Goal: Task Accomplishment & Management: Manage account settings

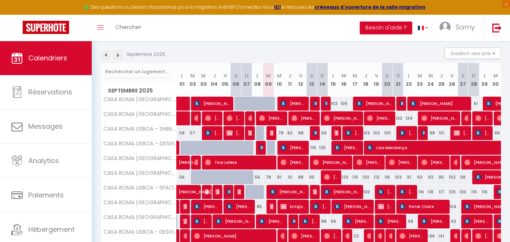
scroll to position [274, 0]
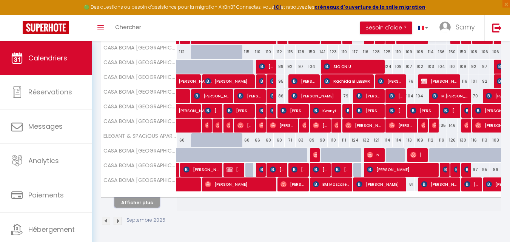
click at [142, 202] on button "Afficher plus" at bounding box center [136, 202] width 45 height 10
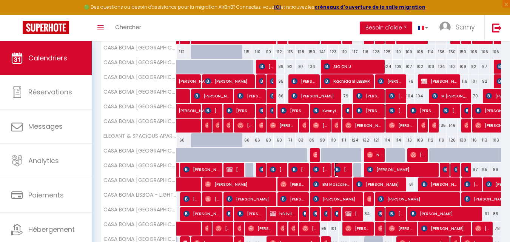
click at [342, 173] on span "[PERSON_NAME]" at bounding box center [341, 169] width 15 height 14
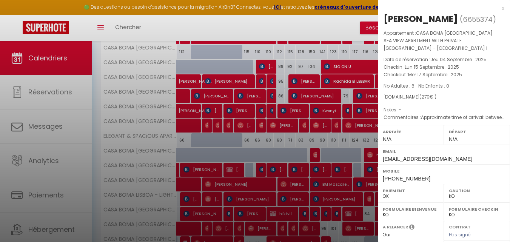
click at [432, 156] on span "mrisim.787067@guest.booking.com" at bounding box center [427, 159] width 89 height 6
copy div "mrisim.787067@guest.booking.com"
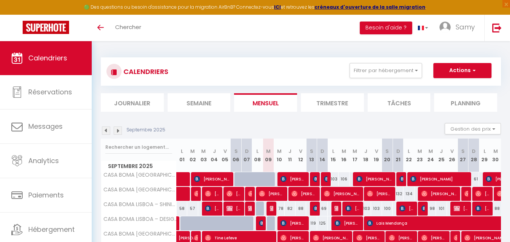
scroll to position [274, 0]
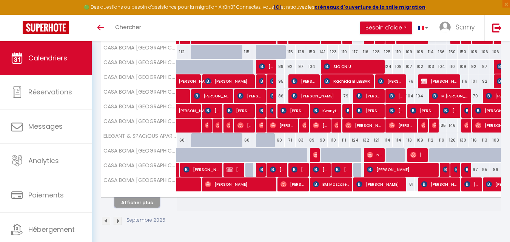
click at [150, 203] on button "Afficher plus" at bounding box center [136, 202] width 45 height 10
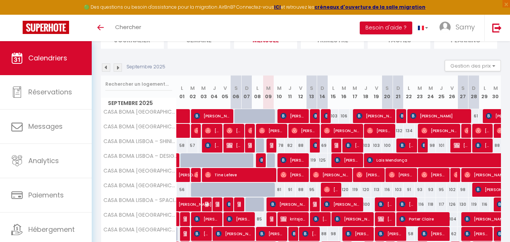
scroll to position [0, 0]
click at [316, 145] on img at bounding box center [316, 145] width 6 height 6
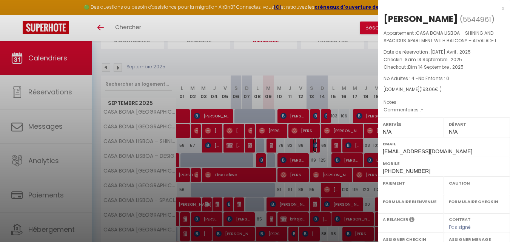
select select "OK"
select select "KO"
select select "0"
select select "1"
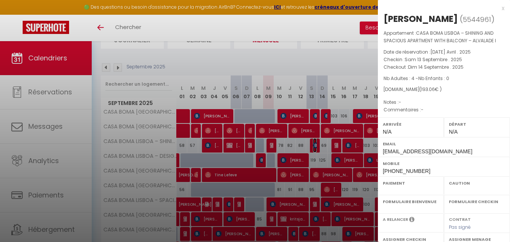
select select
click at [316, 145] on div at bounding box center [255, 121] width 510 height 242
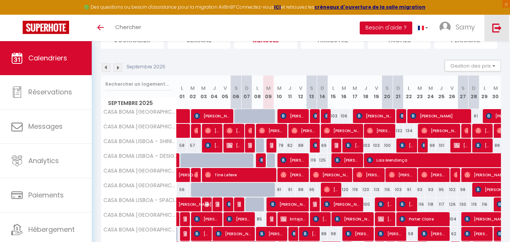
click at [503, 35] on link at bounding box center [496, 28] width 25 height 26
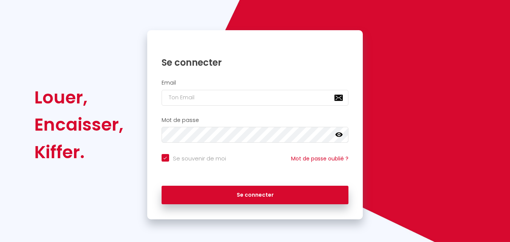
scroll to position [51, 0]
checkbox input "true"
type input "[EMAIL_ADDRESS][DOMAIN_NAME]"
checkbox input "true"
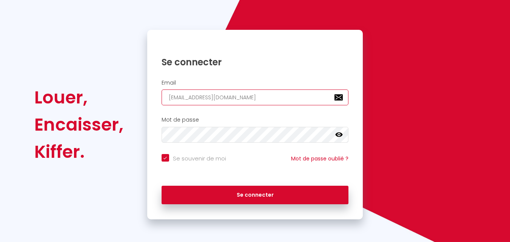
drag, startPoint x: 307, startPoint y: 104, endPoint x: 301, endPoint y: 116, distance: 13.2
click at [307, 104] on input "[EMAIL_ADDRESS][DOMAIN_NAME]" at bounding box center [255, 97] width 187 height 16
type input "[EMAIL_ADDRESS][DOMAIN_NAME]"
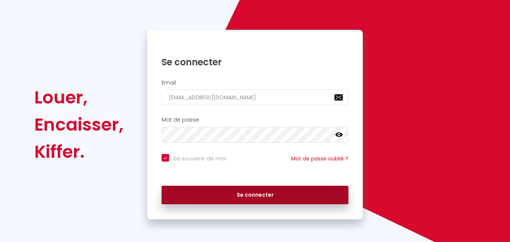
click at [274, 197] on button "Se connecter" at bounding box center [255, 195] width 187 height 19
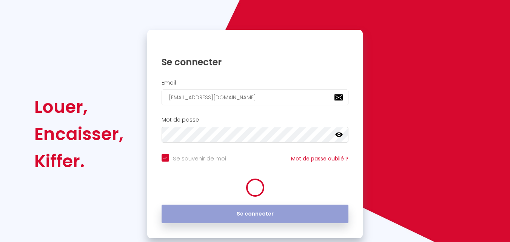
checkbox input "true"
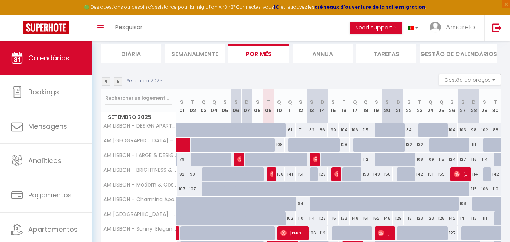
scroll to position [50, 0]
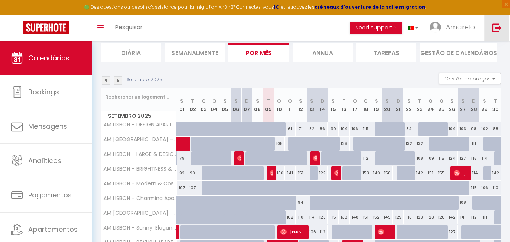
click at [502, 32] on link at bounding box center [496, 28] width 25 height 26
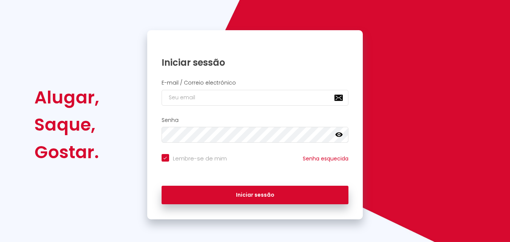
checkbox input "true"
type input "[EMAIL_ADDRESS][DOMAIN_NAME]"
checkbox input "true"
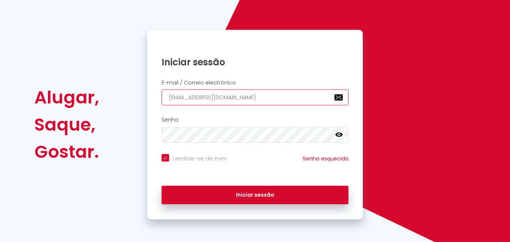
click at [291, 103] on input "[EMAIL_ADDRESS][DOMAIN_NAME]" at bounding box center [255, 97] width 187 height 16
type input "[EMAIL_ADDRESS][DOMAIN_NAME]"
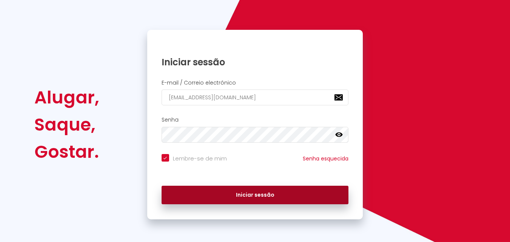
click at [275, 186] on button "Iniciar sessão" at bounding box center [255, 195] width 187 height 19
checkbox input "true"
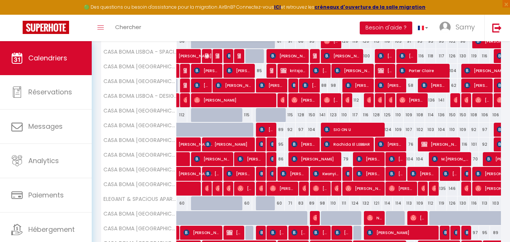
scroll to position [274, 0]
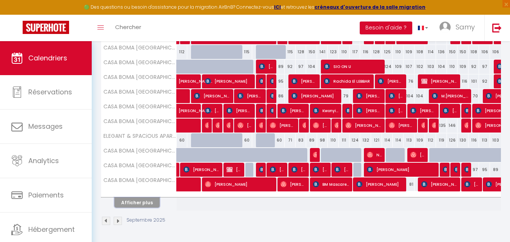
click at [151, 202] on button "Afficher plus" at bounding box center [136, 202] width 45 height 10
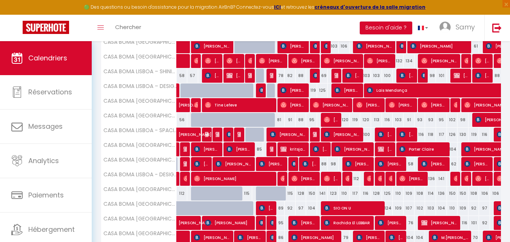
scroll to position [0, 0]
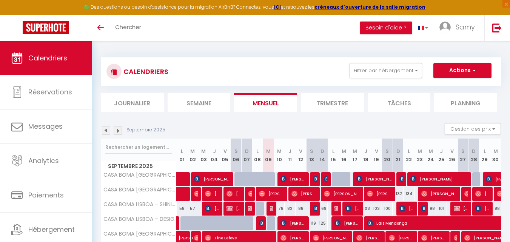
click at [280, 205] on div "78" at bounding box center [279, 209] width 11 height 14
type input "78"
type input "Mer 10 Septembre 2025"
type input "Jeu 11 Septembre 2025"
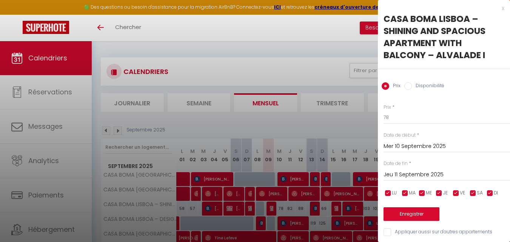
click at [434, 83] on label "Disponibilité" at bounding box center [428, 86] width 32 height 8
click at [412, 83] on input "Disponibilité" at bounding box center [408, 86] width 8 height 8
radio input "true"
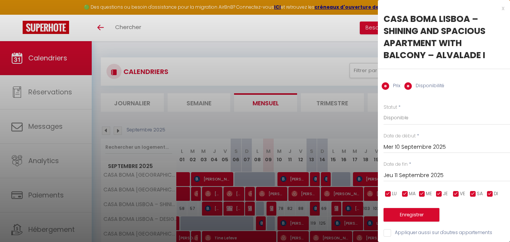
radio input "false"
click at [437, 118] on select "Disponible Indisponible" at bounding box center [447, 118] width 126 height 14
select select "0"
click at [384, 111] on select "Disponible Indisponible" at bounding box center [447, 118] width 126 height 14
click at [441, 176] on input "Jeu 11 Septembre 2025" at bounding box center [447, 176] width 126 height 10
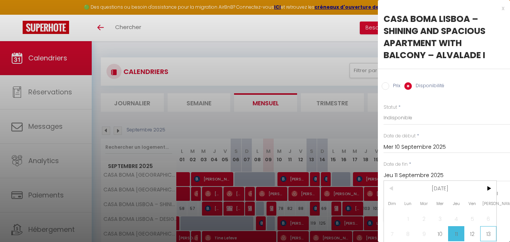
click at [488, 233] on span "13" at bounding box center [488, 233] width 16 height 15
type input "Sam 13 Septembre 2025"
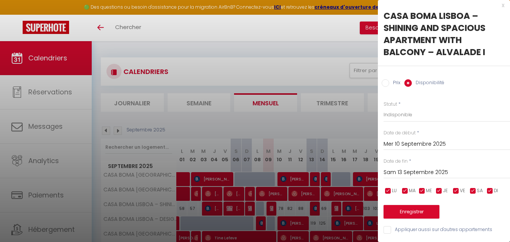
scroll to position [9, 0]
click at [419, 206] on button "Enregistrer" at bounding box center [412, 212] width 56 height 14
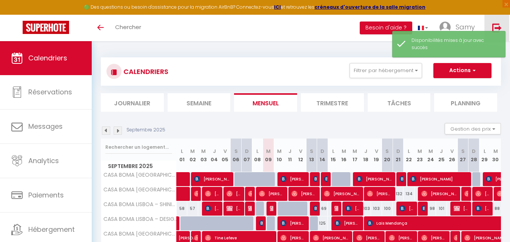
click at [504, 23] on link at bounding box center [496, 28] width 25 height 26
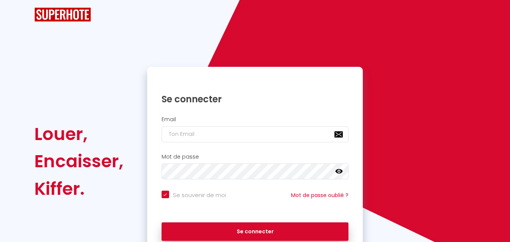
checkbox input "true"
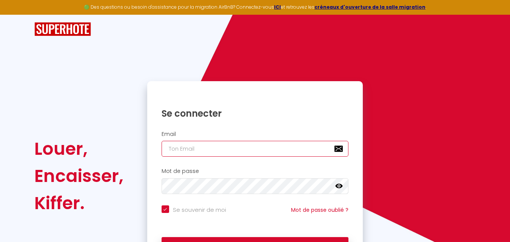
type input "[EMAIL_ADDRESS][DOMAIN_NAME]"
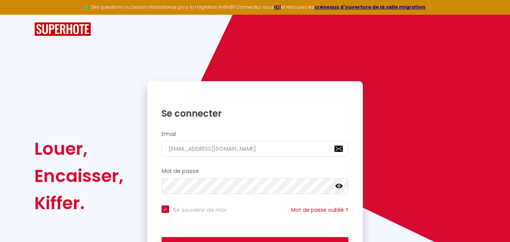
checkbox input "true"
click at [280, 147] on input "[EMAIL_ADDRESS][DOMAIN_NAME]" at bounding box center [255, 149] width 187 height 16
type input "[EMAIL_ADDRESS][DOMAIN_NAME]"
checkbox input "true"
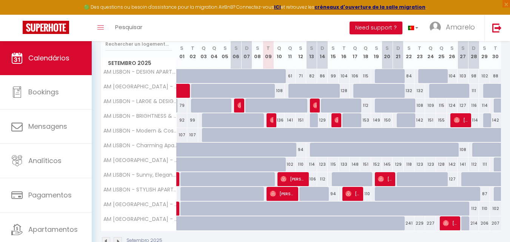
scroll to position [111, 0]
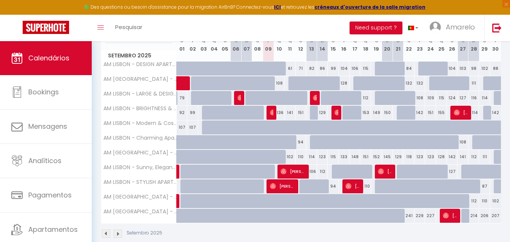
click at [281, 116] on div "136" at bounding box center [279, 113] width 11 height 14
type input "136"
type input "[DATE]"
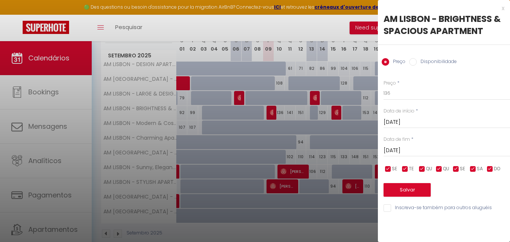
click at [432, 149] on input "Thu 11 September 2025" at bounding box center [447, 151] width 126 height 10
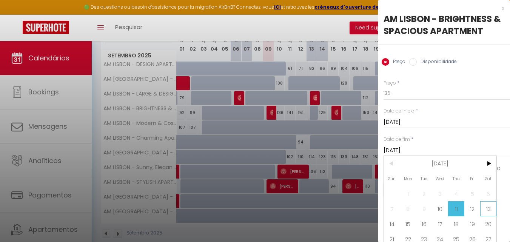
click at [490, 211] on span "13" at bounding box center [488, 208] width 16 height 15
type input "Sat 13 September 2025"
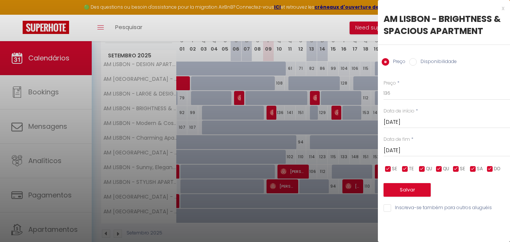
click at [442, 64] on label "Disponibilidade" at bounding box center [437, 62] width 40 height 8
click at [417, 64] on input "Disponibilidade" at bounding box center [413, 62] width 8 height 8
radio input "true"
radio input "false"
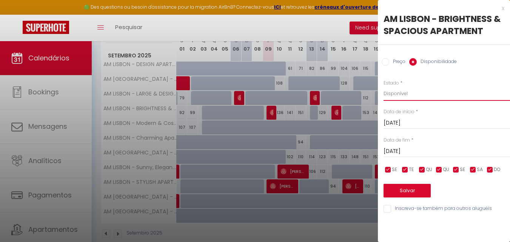
click at [435, 91] on select "Disponível Indisponível" at bounding box center [447, 93] width 126 height 14
select select "0"
click at [384, 86] on select "Disponível Indisponível" at bounding box center [447, 93] width 126 height 14
click at [422, 197] on button "Salvar" at bounding box center [407, 191] width 47 height 14
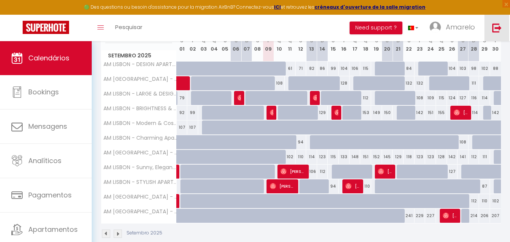
click at [500, 40] on link at bounding box center [496, 28] width 25 height 26
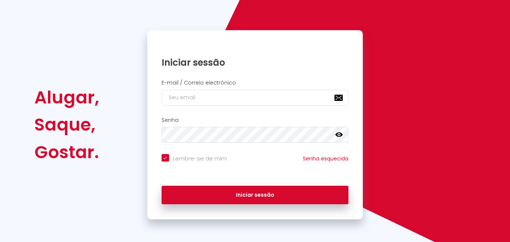
checkbox input "true"
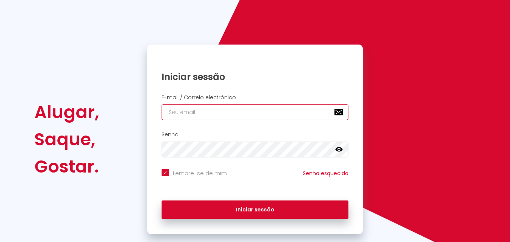
type input "[EMAIL_ADDRESS][DOMAIN_NAME]"
checkbox input "true"
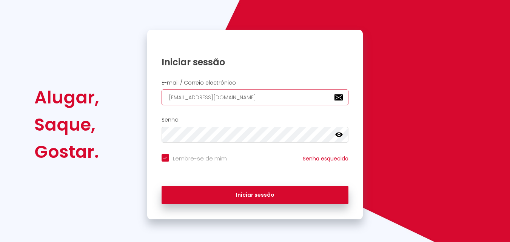
click at [323, 101] on input "[EMAIL_ADDRESS][DOMAIN_NAME]" at bounding box center [255, 97] width 187 height 16
type input "[EMAIL_ADDRESS][DOMAIN_NAME]"
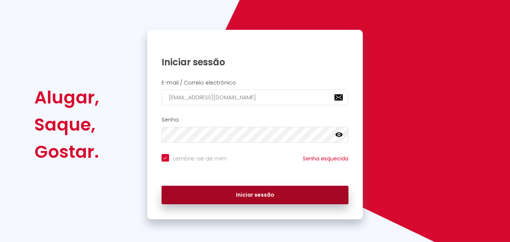
click at [273, 199] on button "Iniciar sessão" at bounding box center [255, 195] width 187 height 19
checkbox input "true"
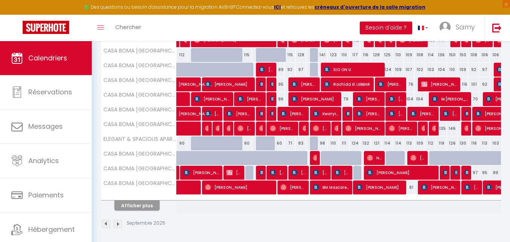
scroll to position [272, 0]
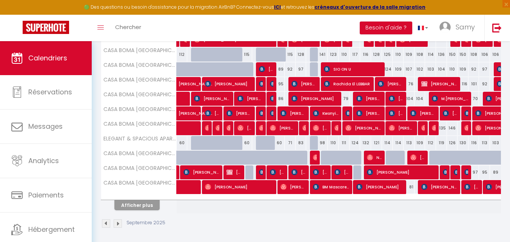
click at [158, 207] on div "Afficher plus" at bounding box center [136, 205] width 79 height 11
click at [145, 210] on button "Afficher plus" at bounding box center [136, 205] width 45 height 10
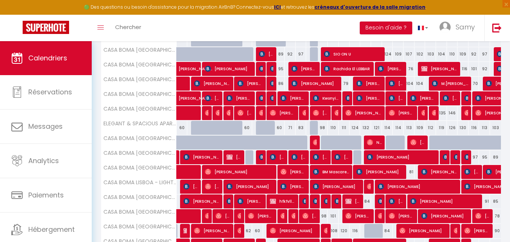
scroll to position [344, 0]
